Goal: Information Seeking & Learning: Learn about a topic

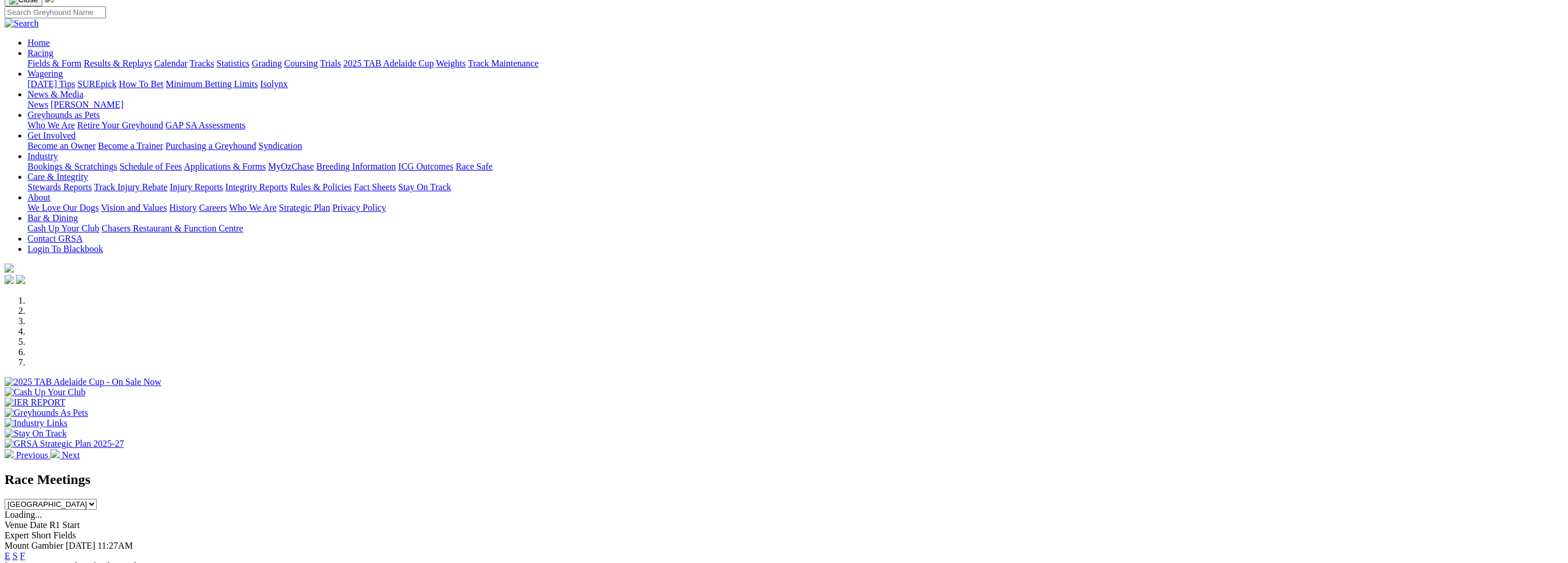
scroll to position [286, 0]
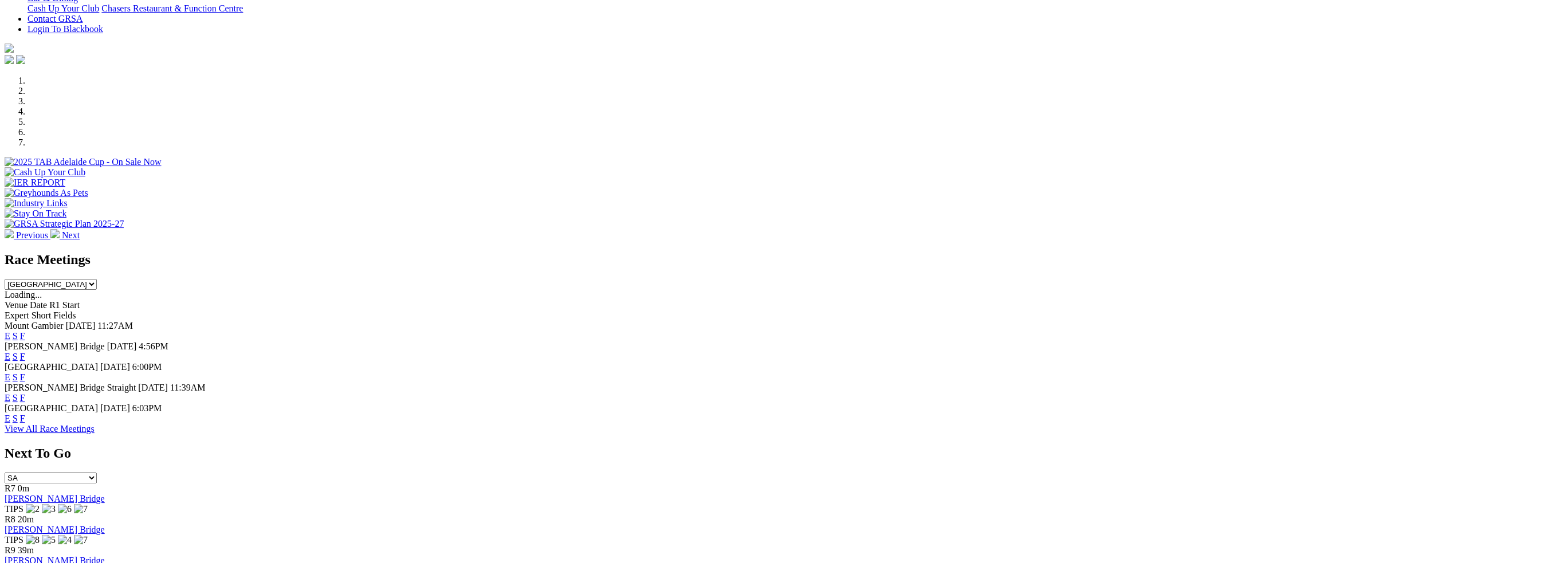
click at [25, 352] on link "F" at bounding box center [22, 356] width 5 height 10
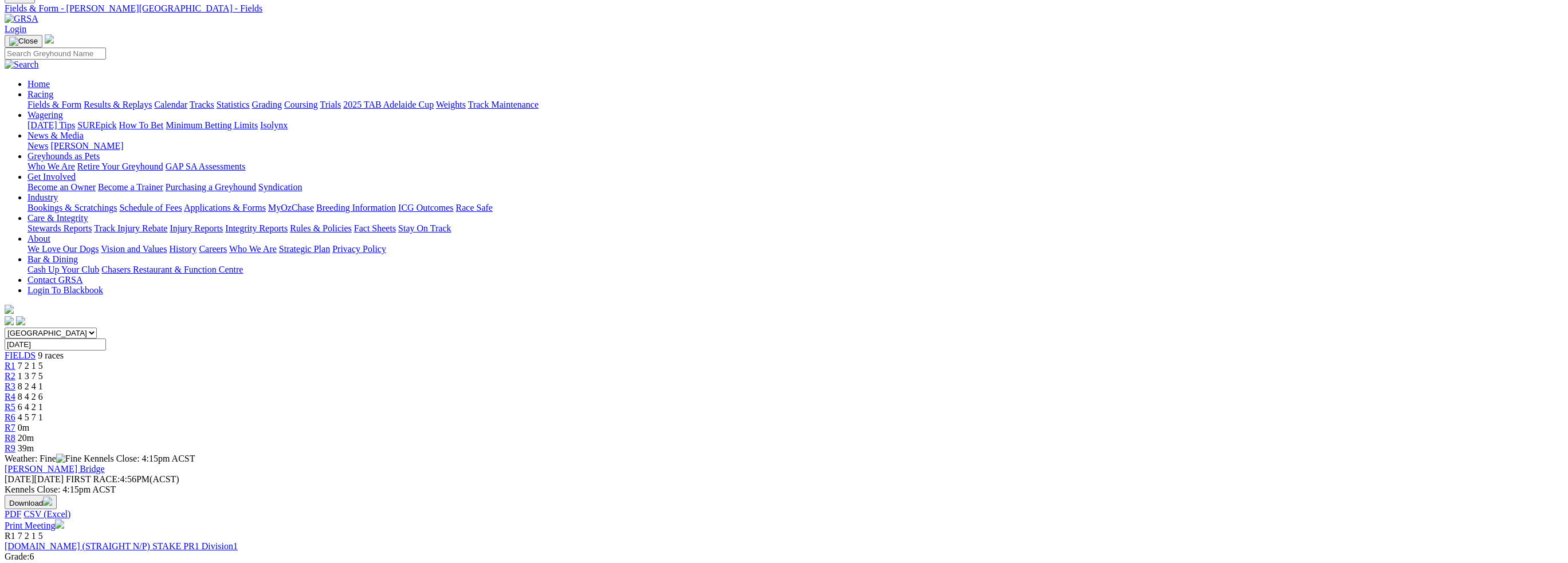
scroll to position [286, 0]
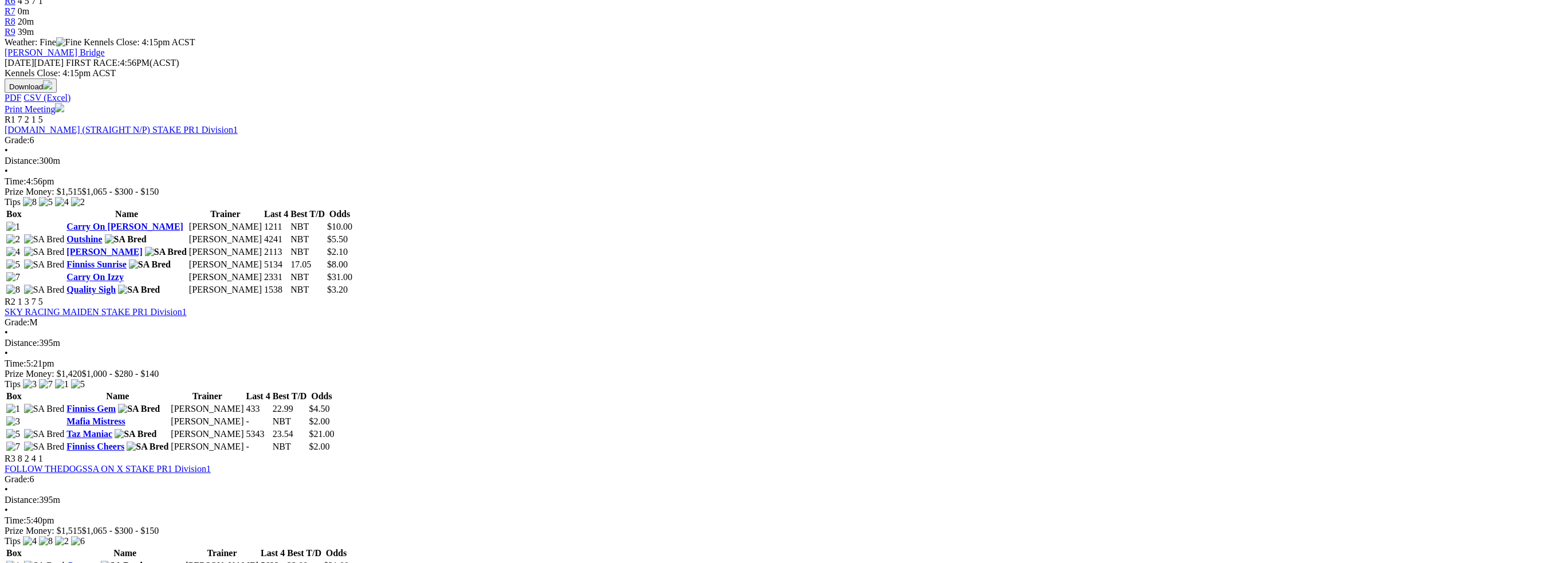
scroll to position [458, 0]
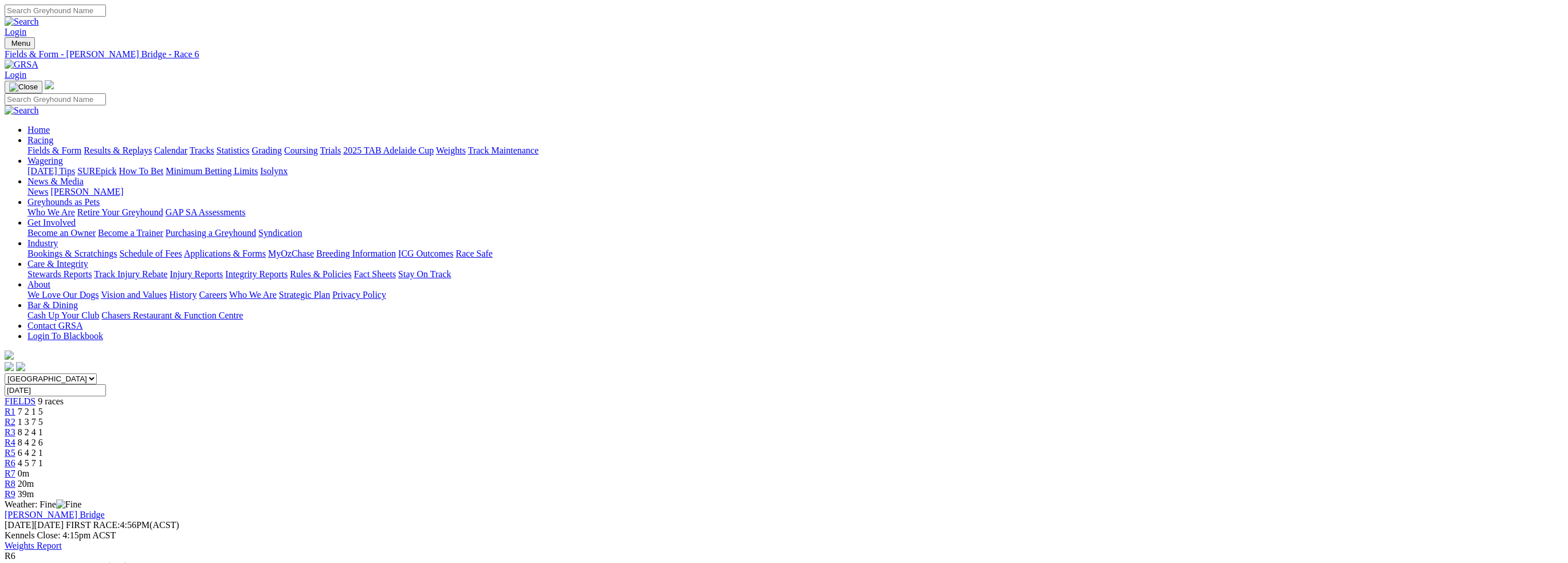
drag, startPoint x: 545, startPoint y: 325, endPoint x: 562, endPoint y: 327, distance: 17.1
